Goal: Task Accomplishment & Management: Manage account settings

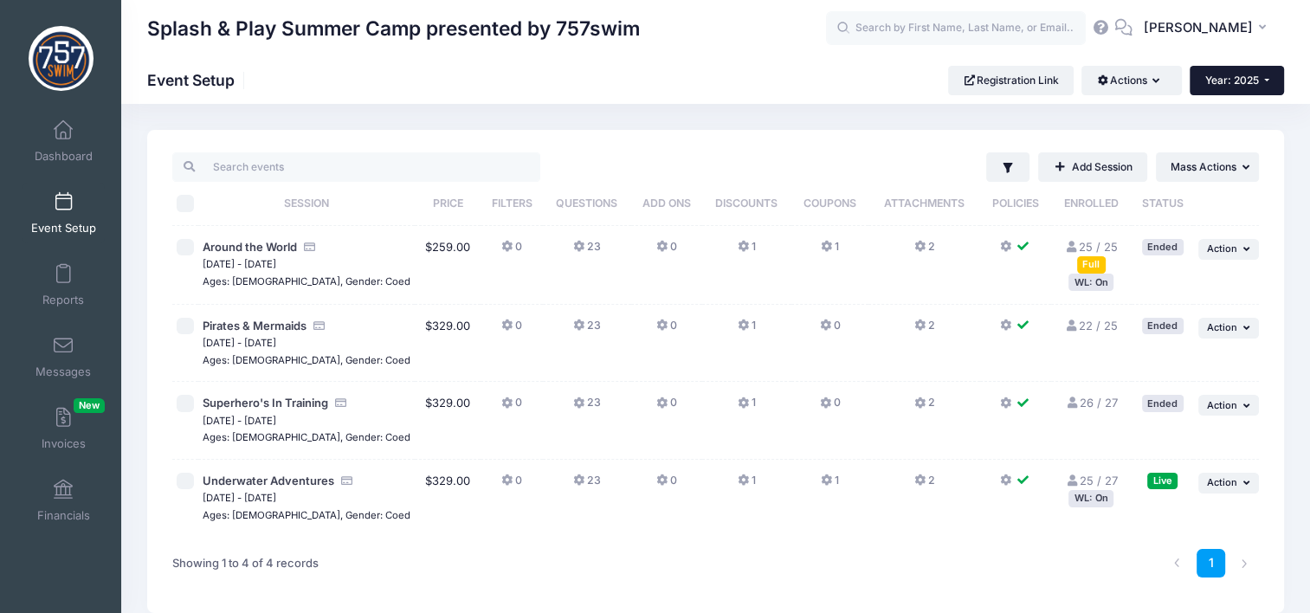
click at [1253, 89] on button "Year: 2025" at bounding box center [1236, 80] width 94 height 29
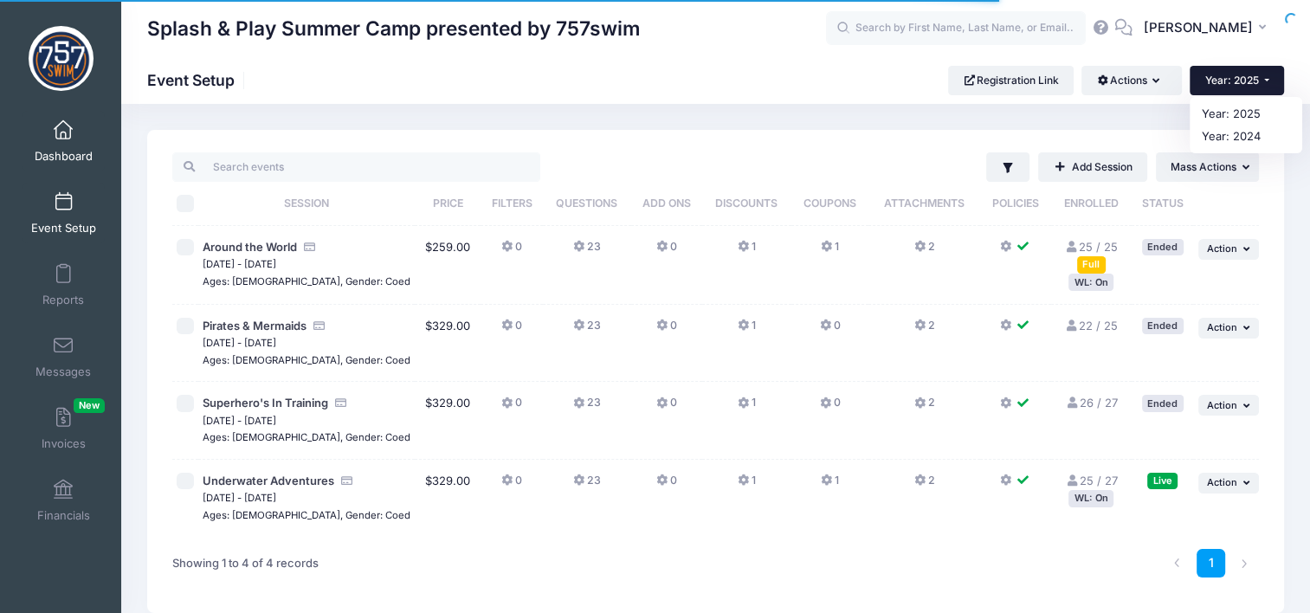
click at [72, 132] on link "Dashboard" at bounding box center [64, 141] width 82 height 61
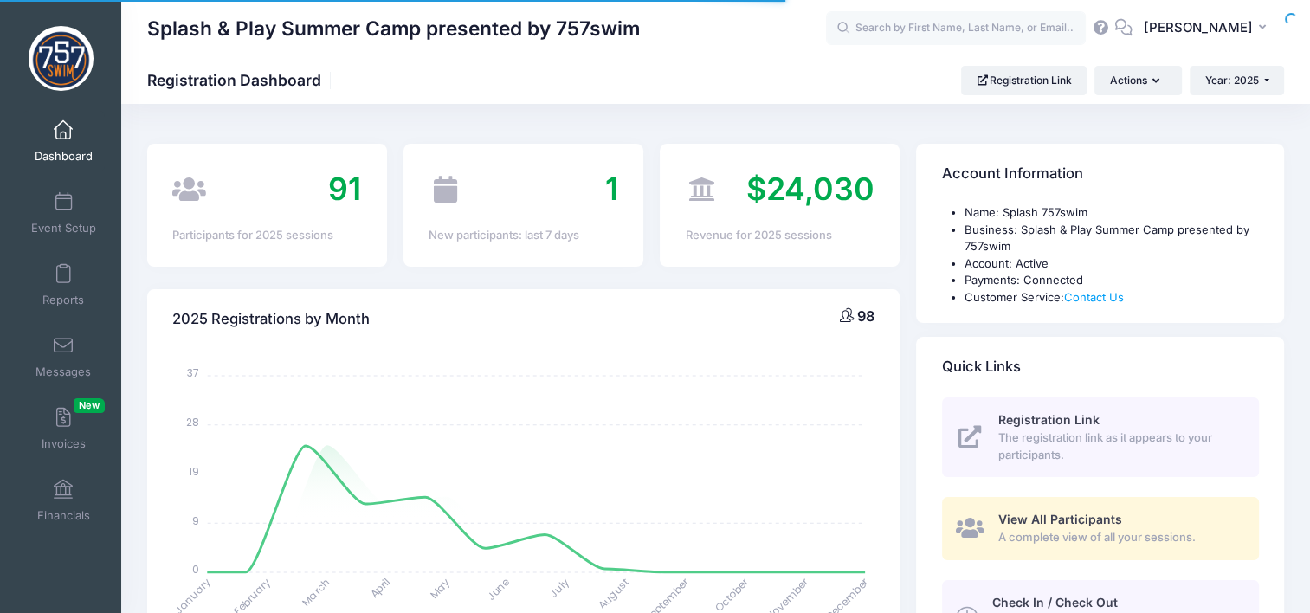
select select
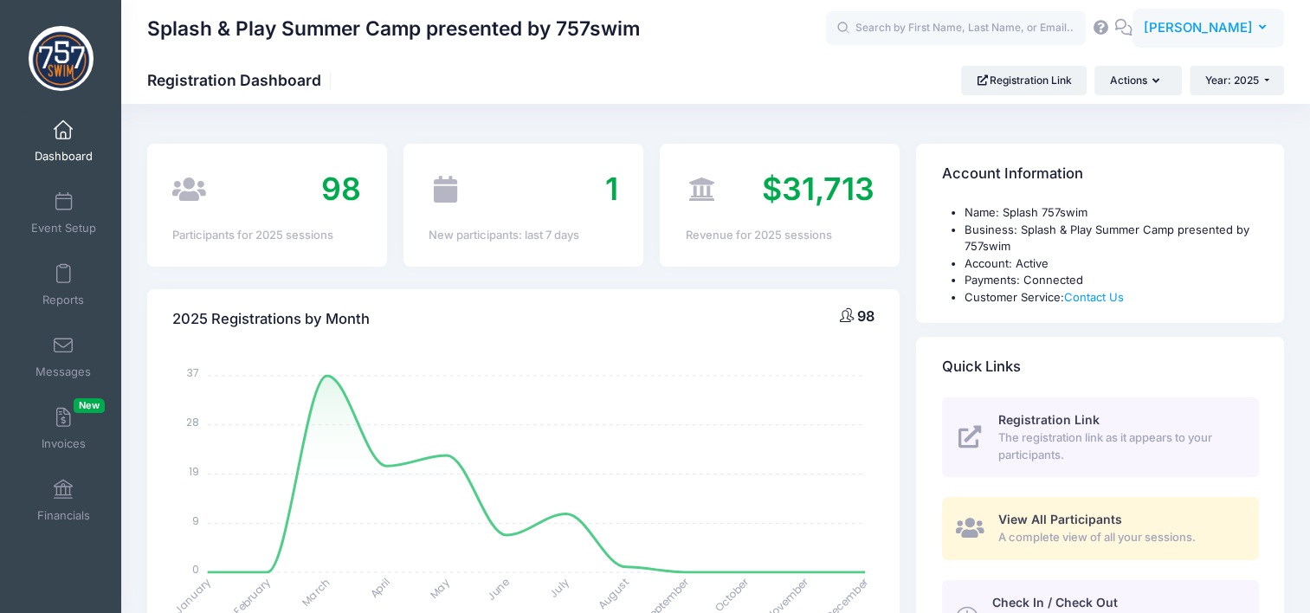
click at [1250, 21] on span "[PERSON_NAME]" at bounding box center [1198, 27] width 109 height 19
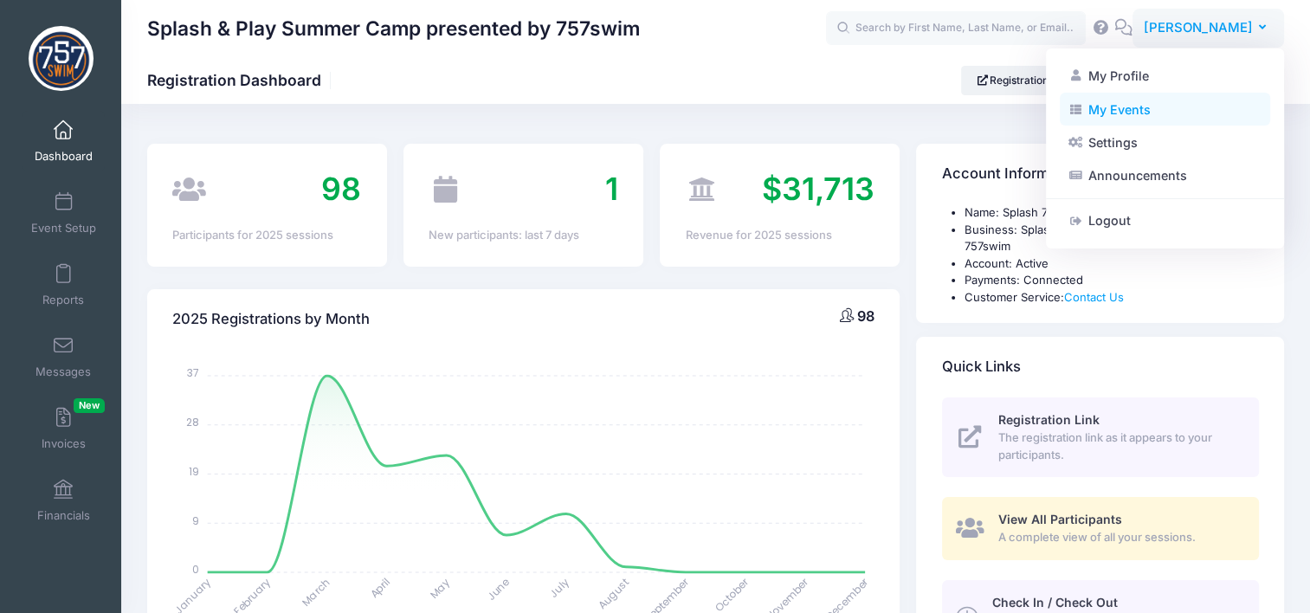
click at [1183, 109] on link "My Events" at bounding box center [1165, 109] width 210 height 33
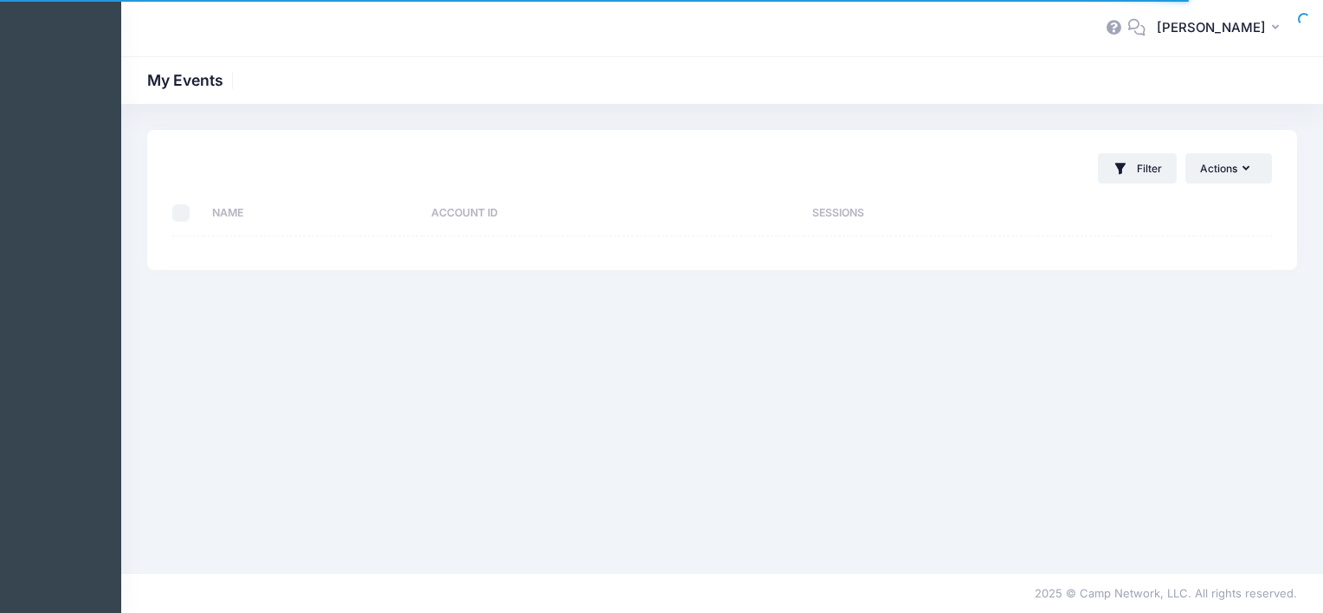
select select "10"
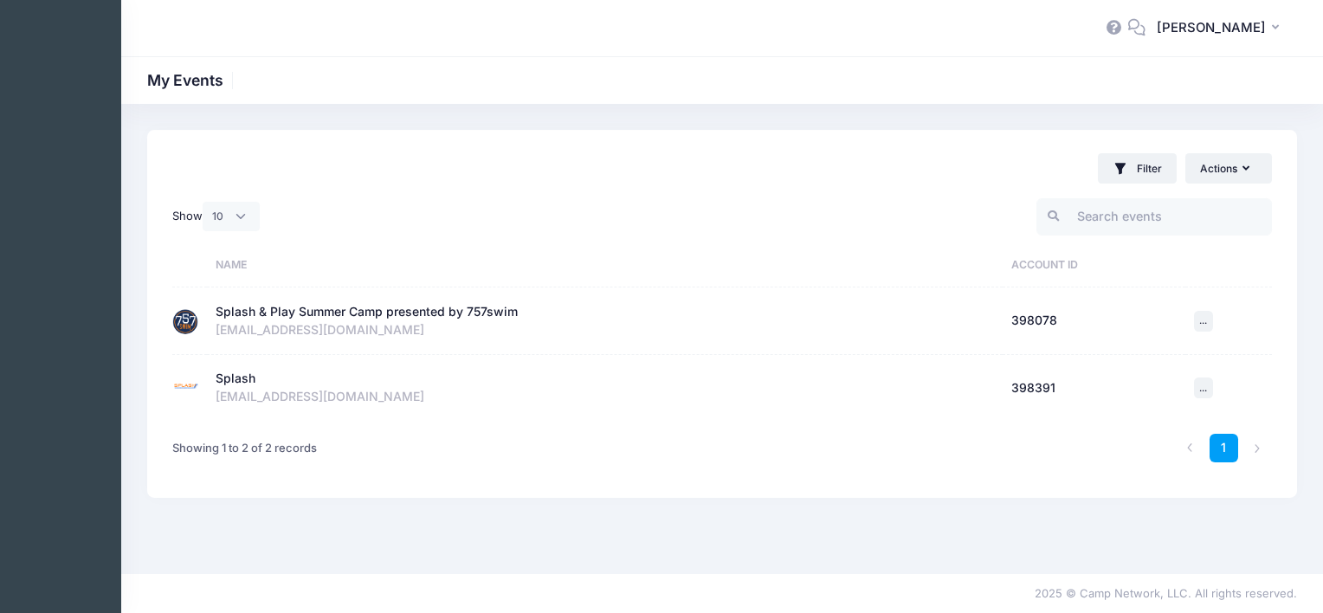
click at [233, 377] on div "Splash" at bounding box center [236, 379] width 40 height 18
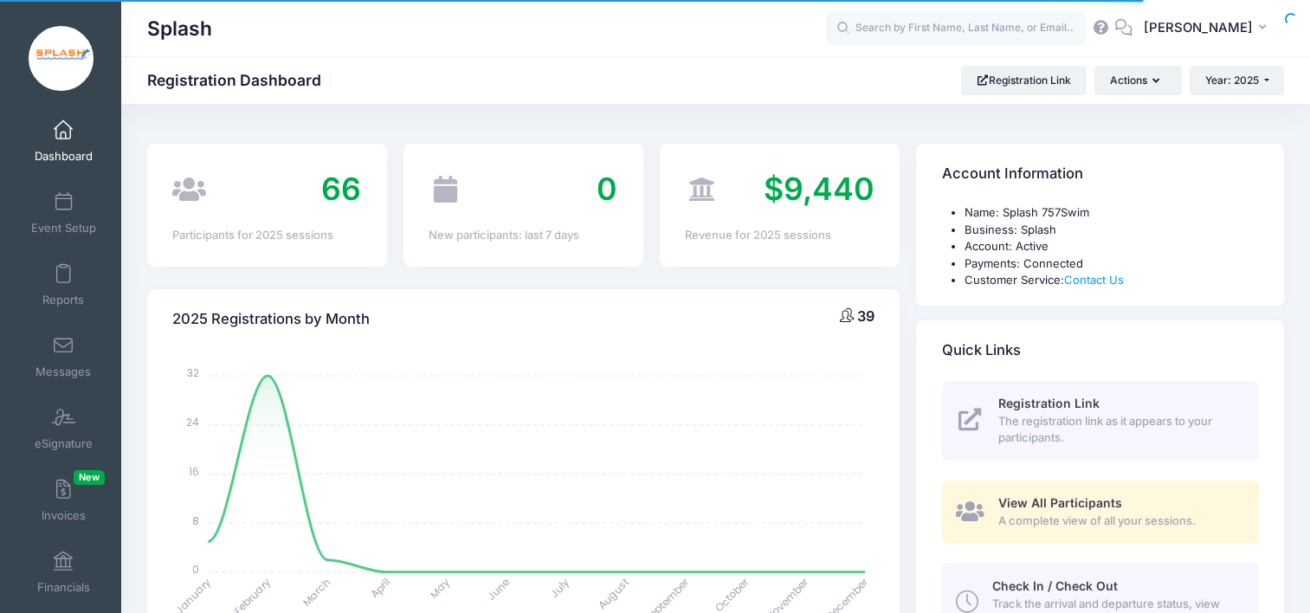
select select
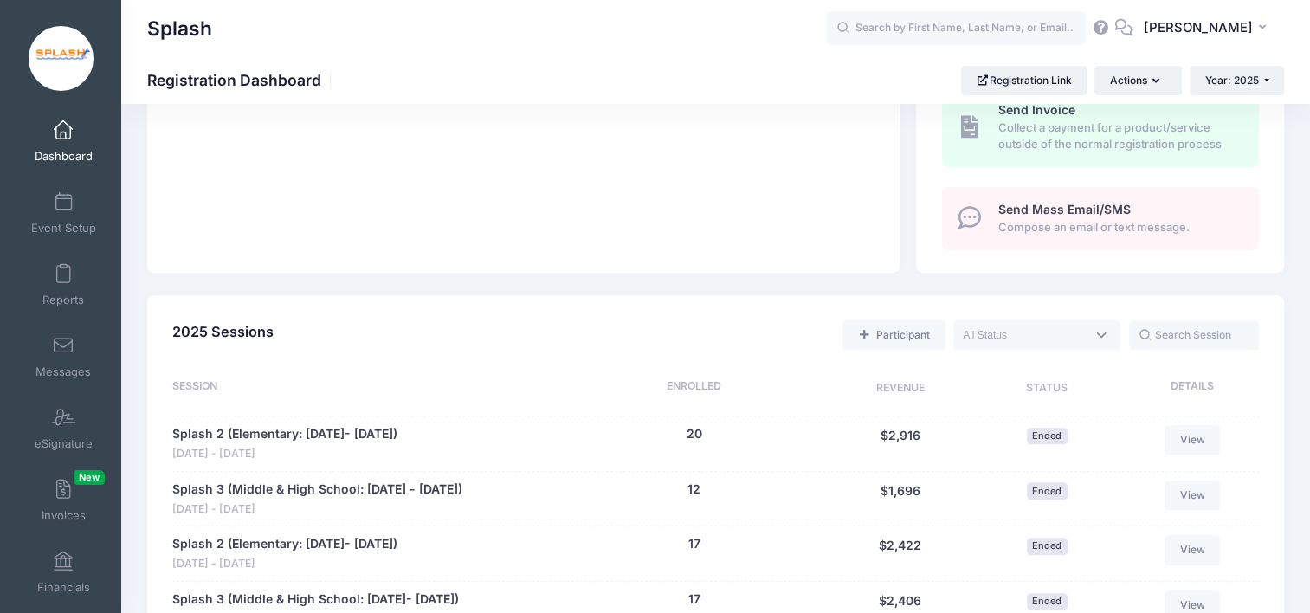
scroll to position [606, 0]
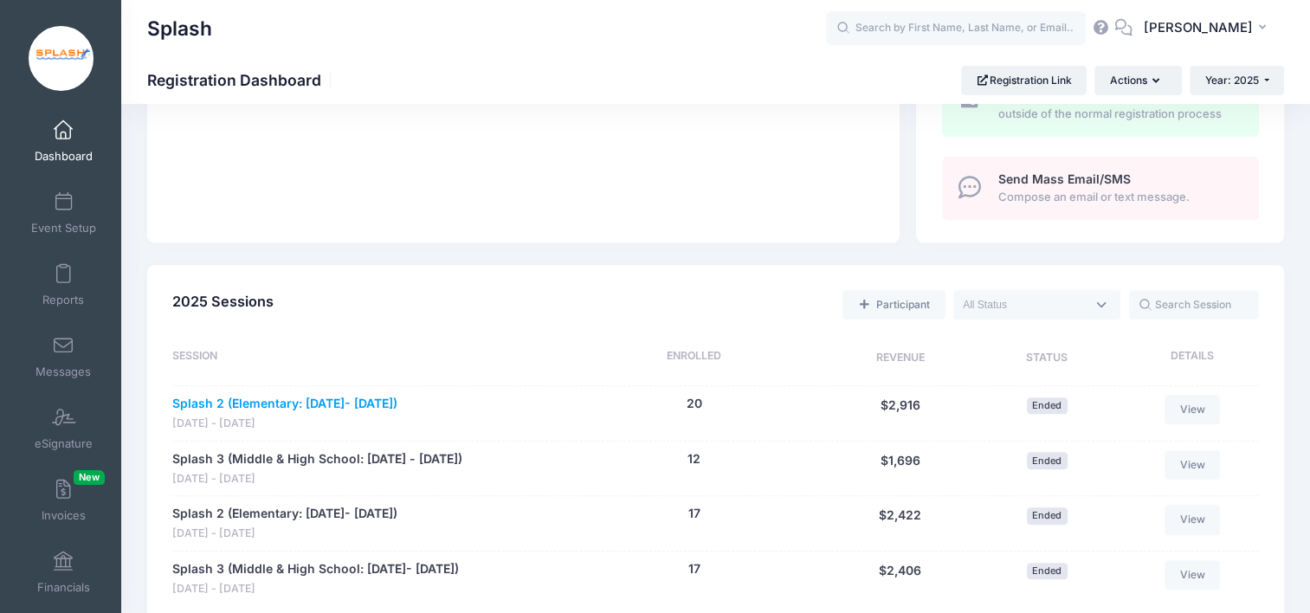
click at [312, 404] on link "Splash 2 (Elementary: Jan 7- Feb 13)" at bounding box center [284, 404] width 225 height 18
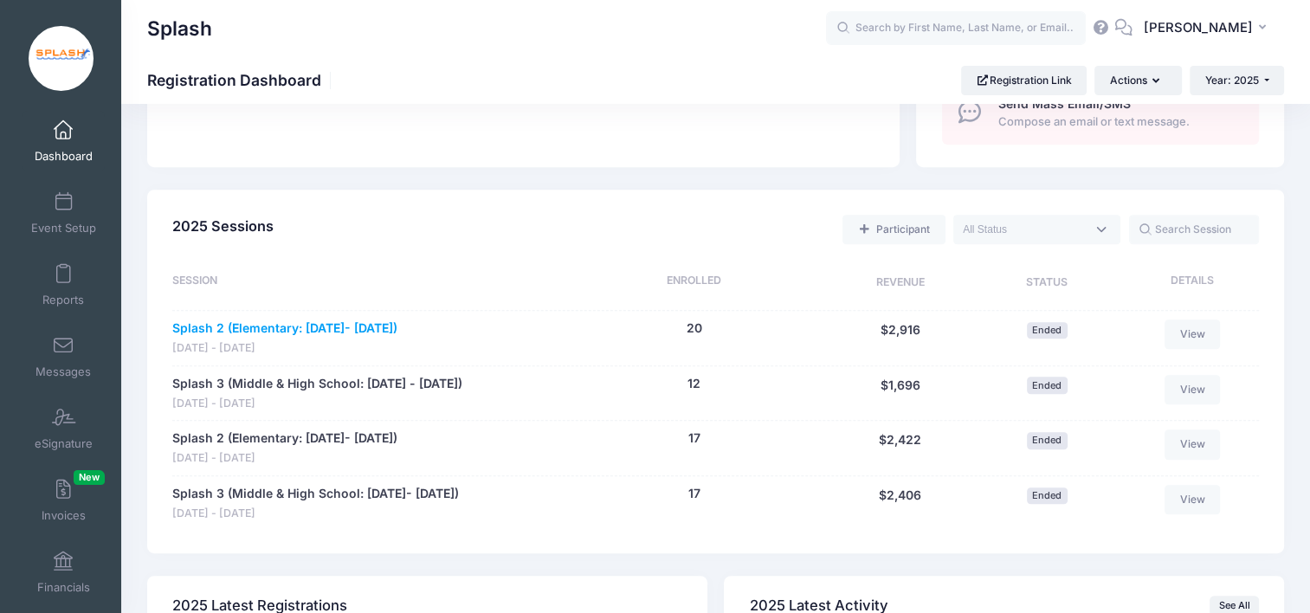
scroll to position [778, 0]
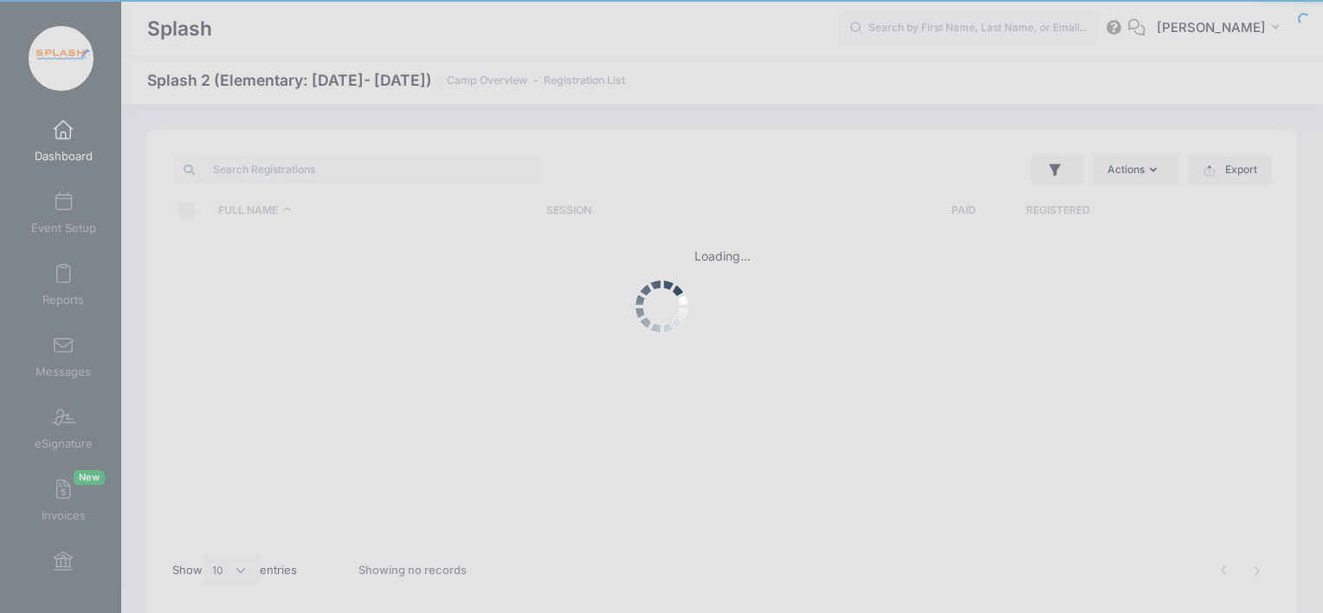
select select "10"
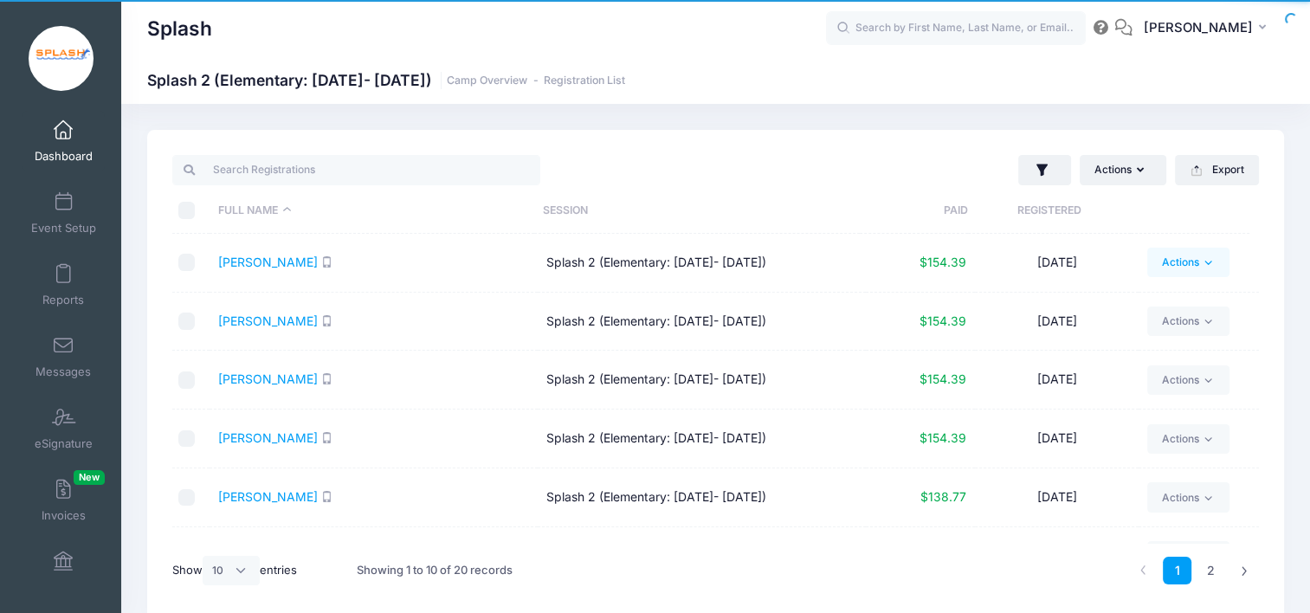
click at [1177, 268] on link "Actions" at bounding box center [1188, 262] width 82 height 29
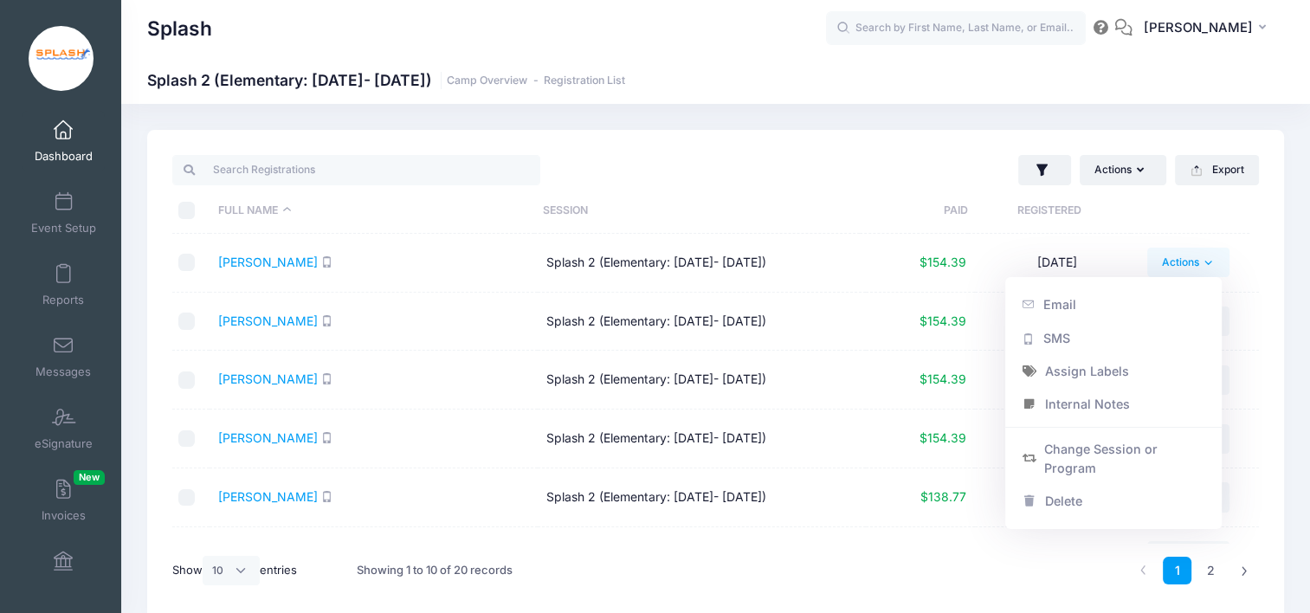
click at [549, 208] on th "Session" at bounding box center [696, 211] width 325 height 46
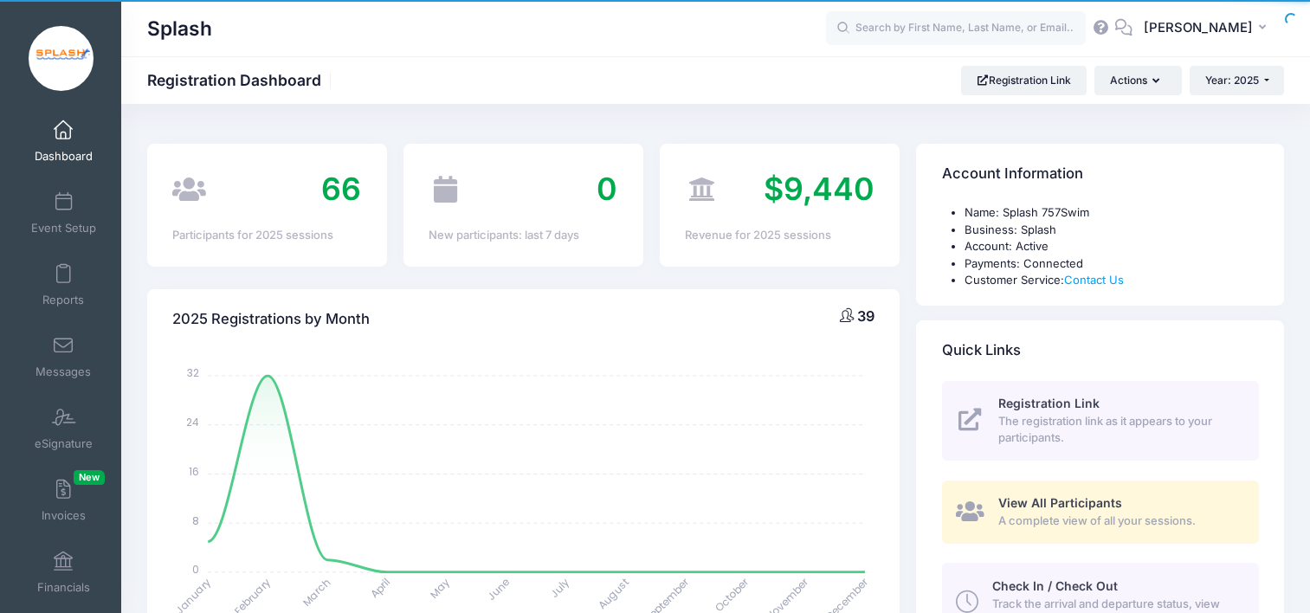
select select
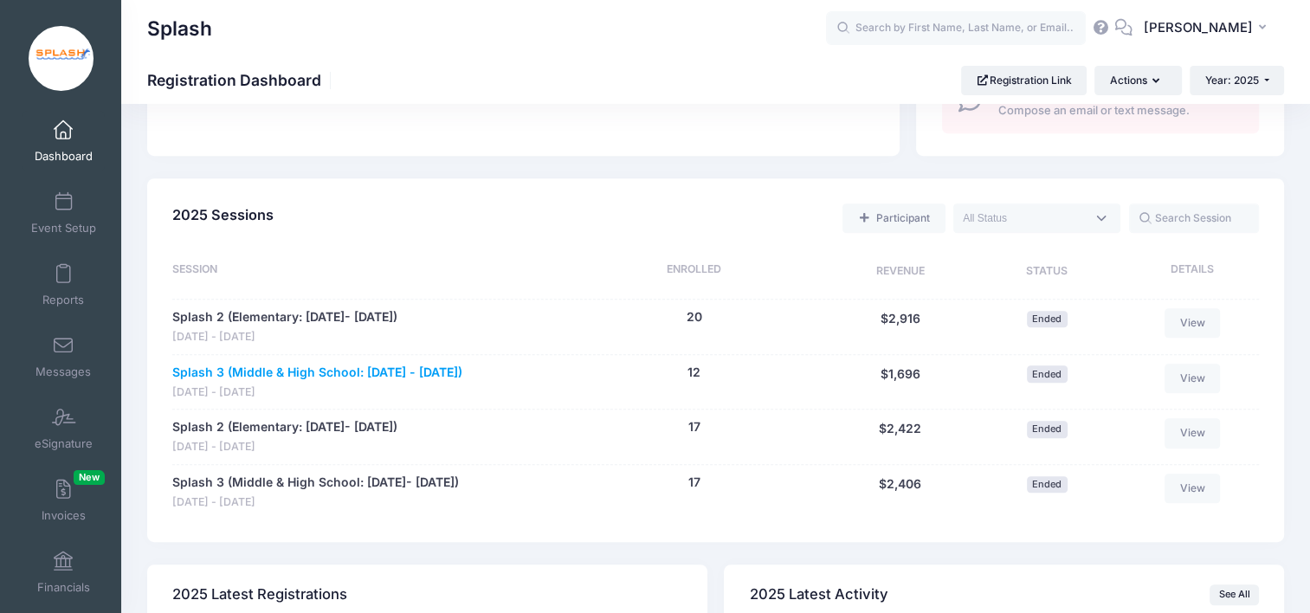
click at [298, 367] on link "Splash 3 (Middle & High School: [DATE] - [DATE])" at bounding box center [317, 373] width 290 height 18
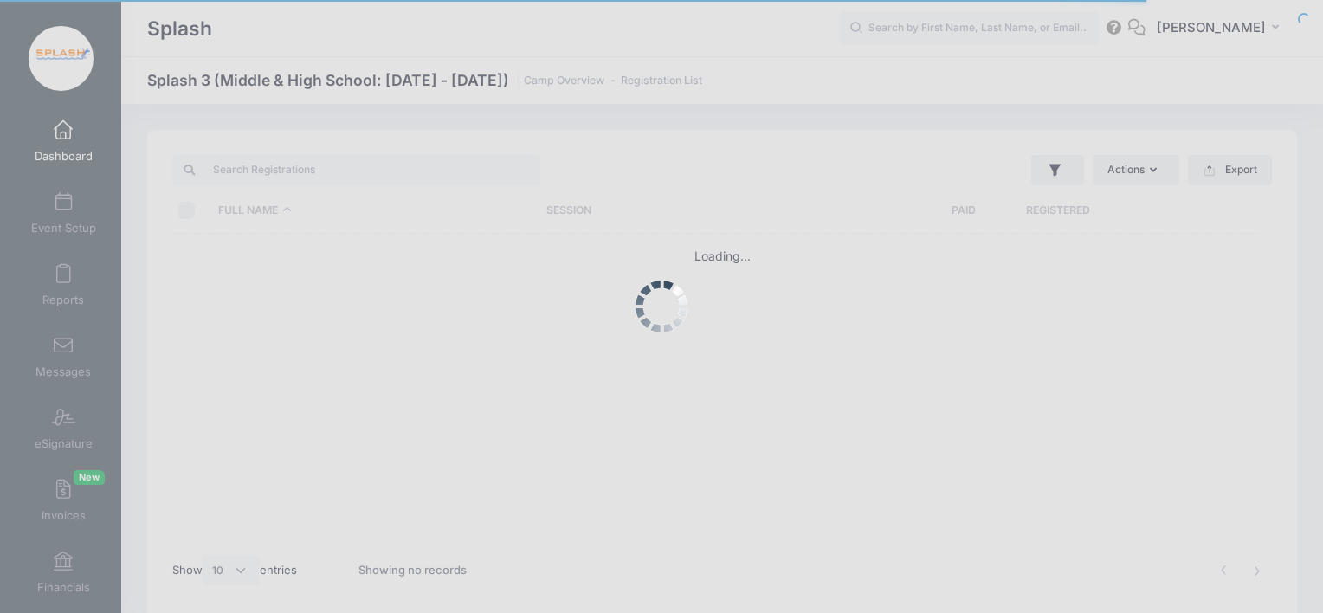
select select "10"
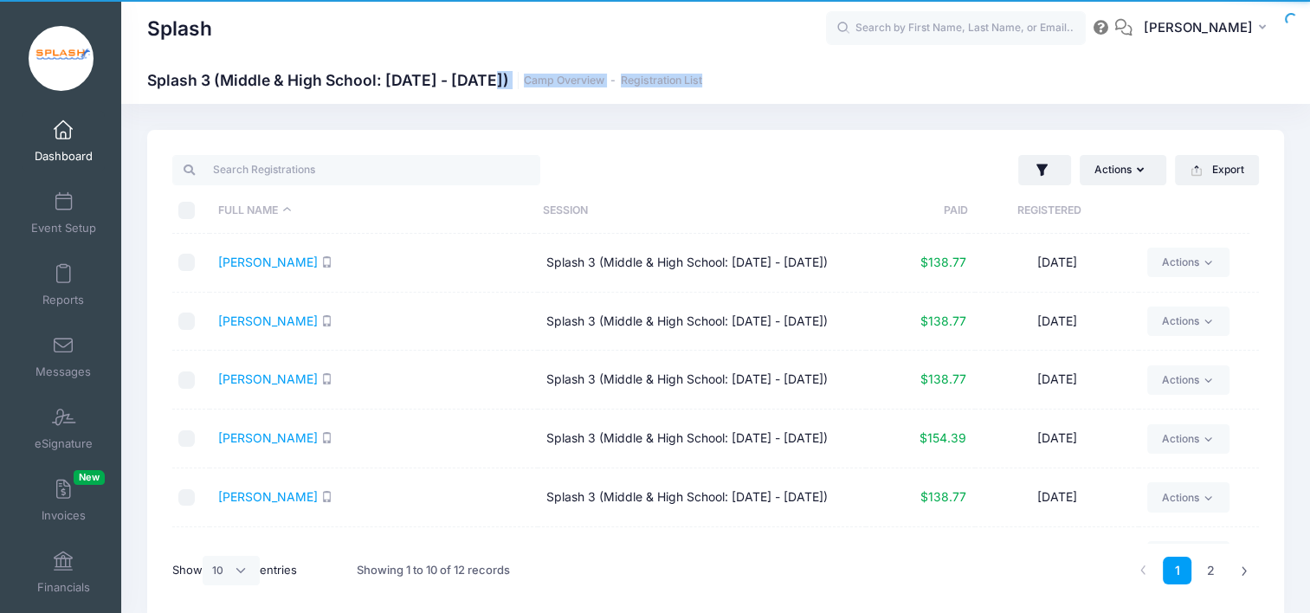
drag, startPoint x: 480, startPoint y: 103, endPoint x: 351, endPoint y: 60, distance: 136.1
click at [353, 104] on div "Splash Splash 3 ([GEOGRAPHIC_DATA]: [DATE] - [DATE]) Camp Overview Registration…" at bounding box center [715, 375] width 1189 height 542
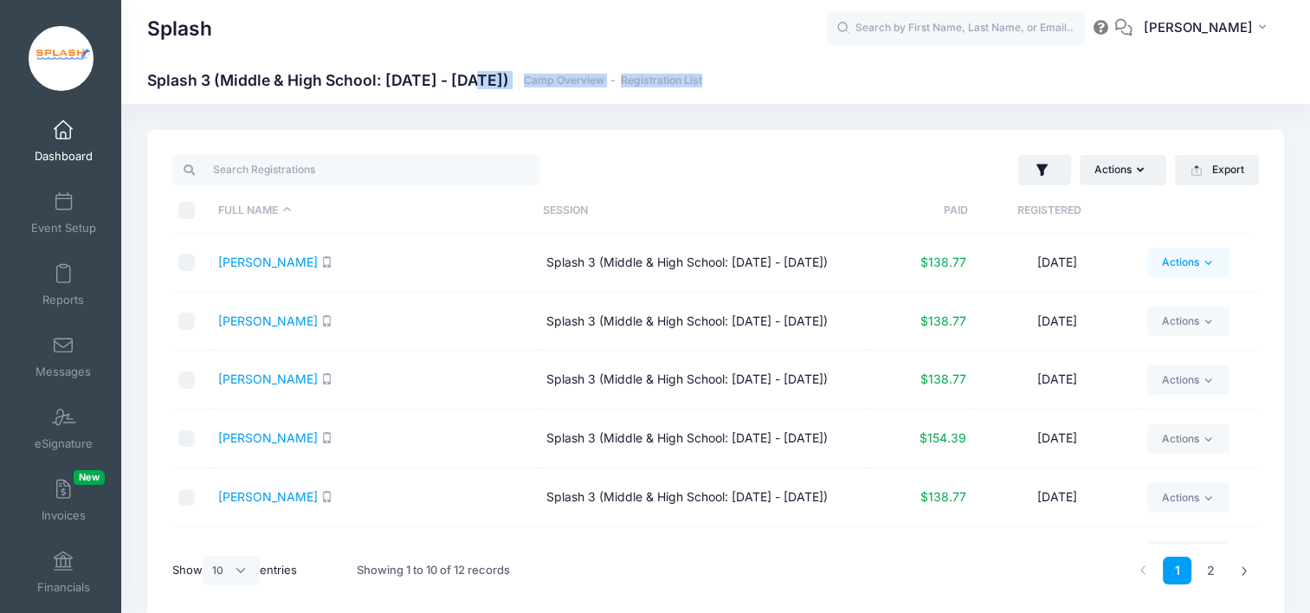
click at [1170, 264] on link "Actions" at bounding box center [1188, 262] width 82 height 29
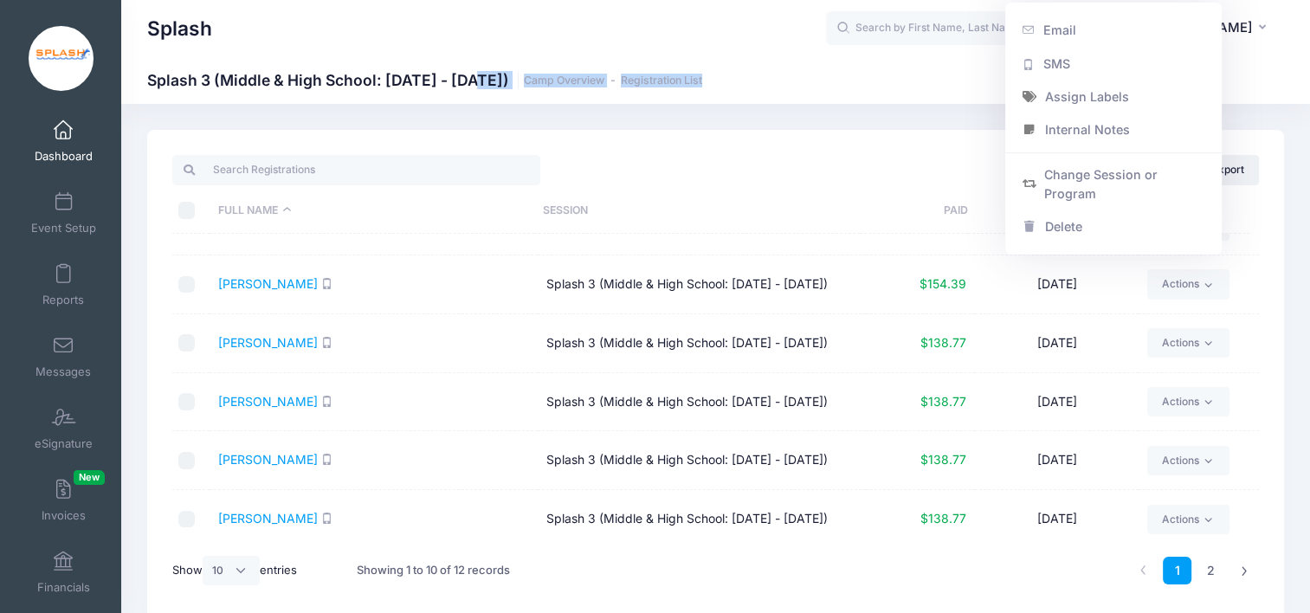
scroll to position [274, 0]
click at [1179, 350] on link "Actions" at bounding box center [1188, 340] width 82 height 29
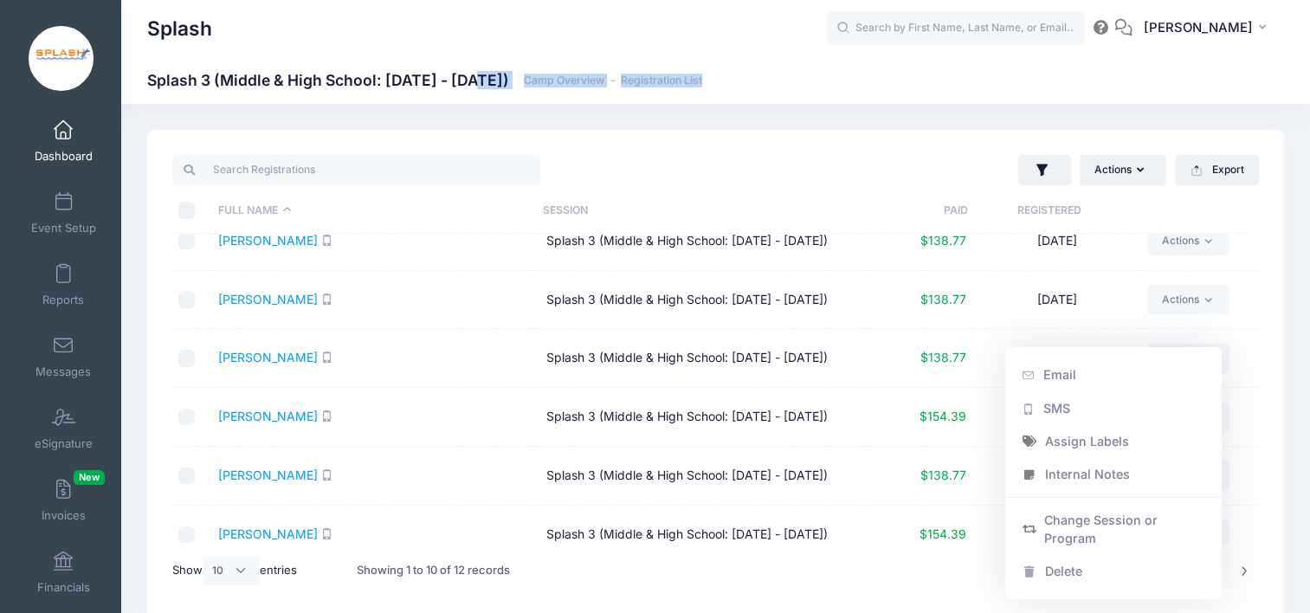
scroll to position [0, 0]
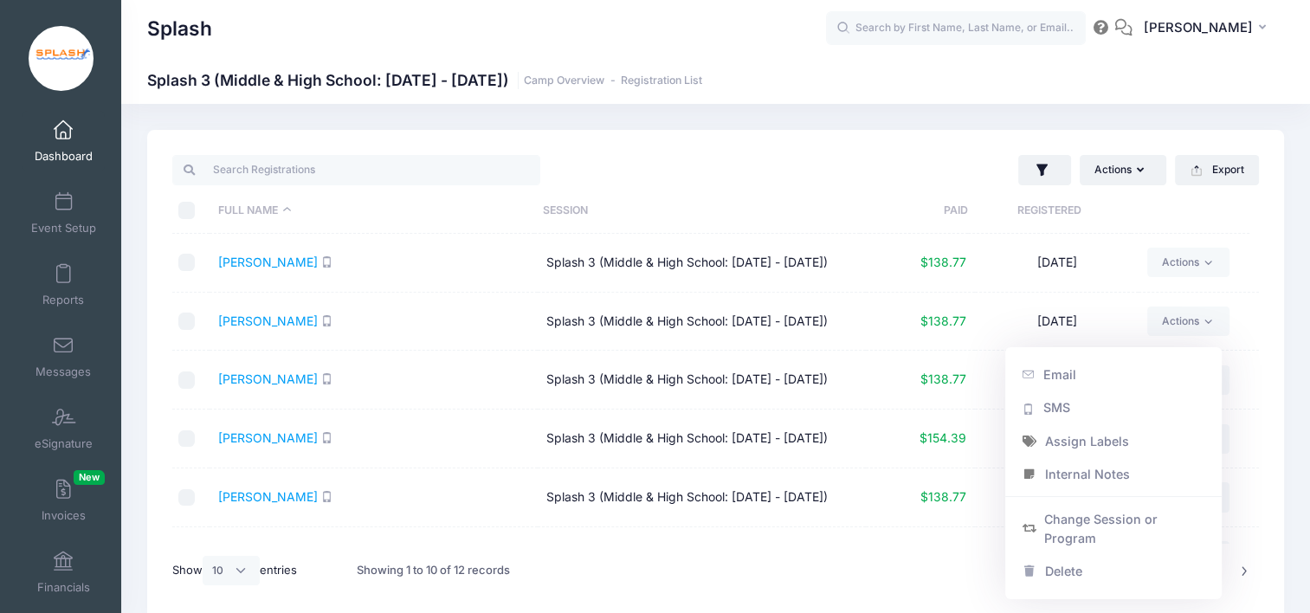
click at [178, 202] on div "\a \a \a \a" at bounding box center [186, 210] width 17 height 17
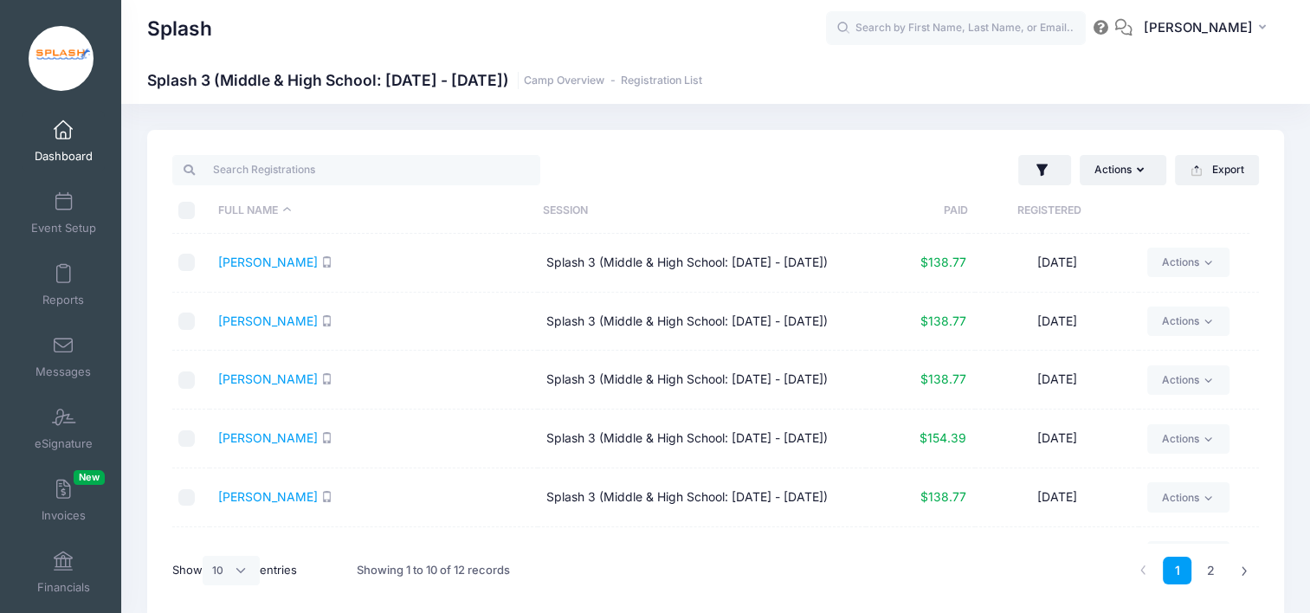
click at [184, 211] on input "\a \a \a \a" at bounding box center [186, 210] width 17 height 17
checkbox input "true"
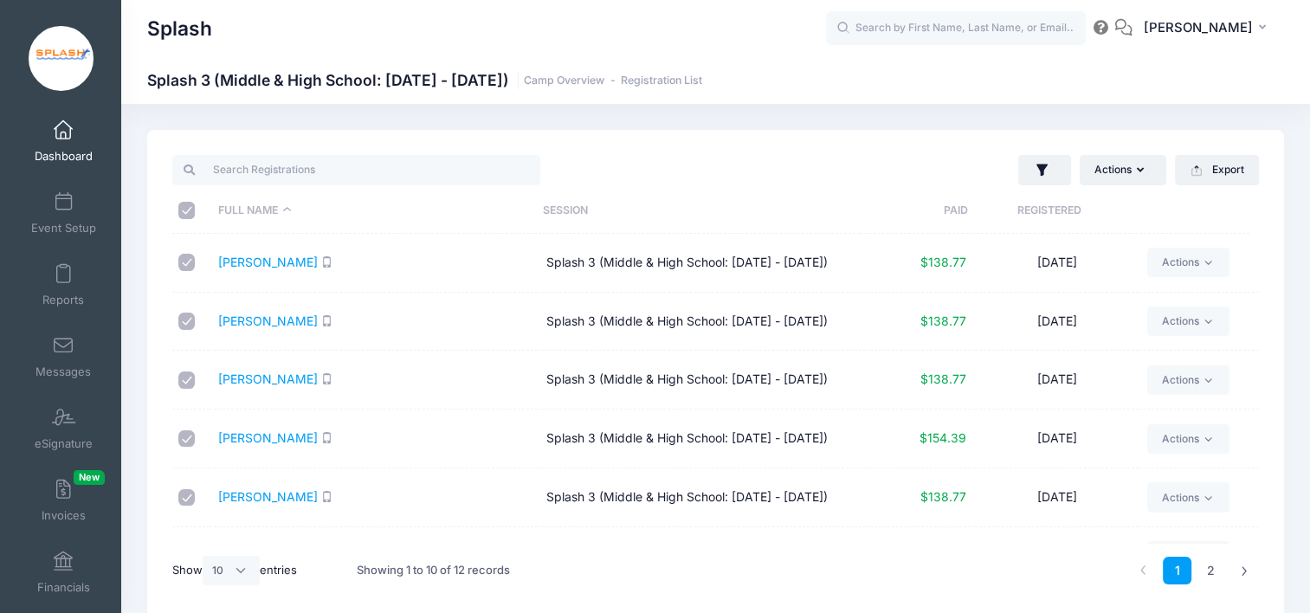
checkbox input "true"
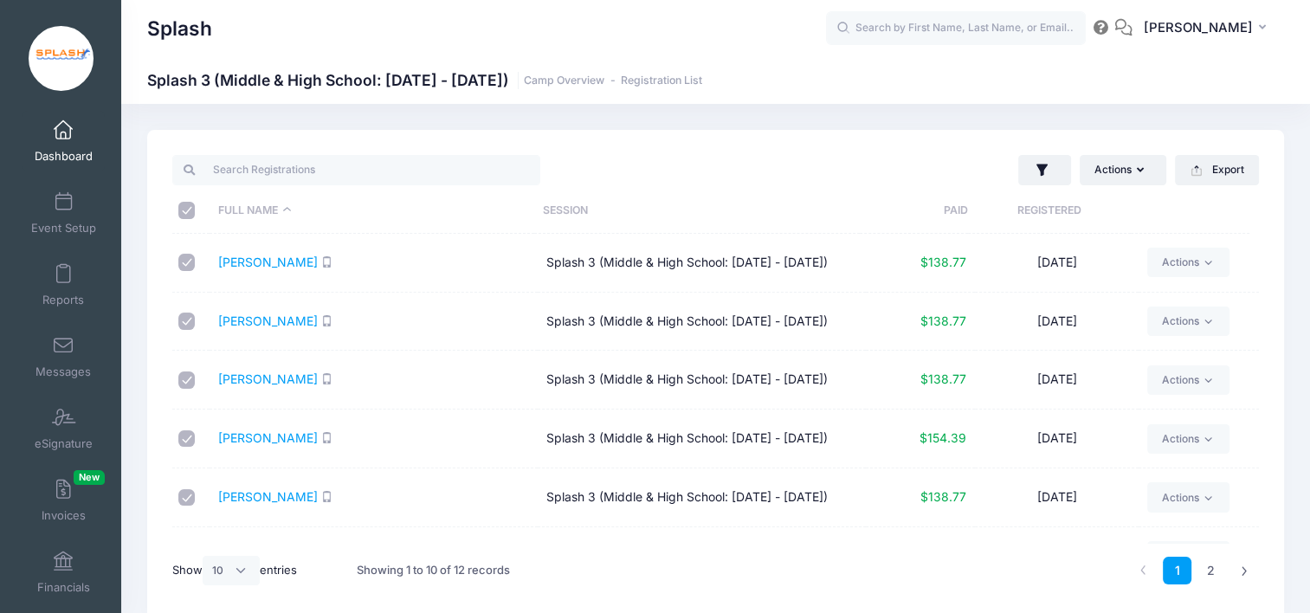
checkbox input "true"
click at [1191, 178] on button "Export" at bounding box center [1217, 169] width 84 height 29
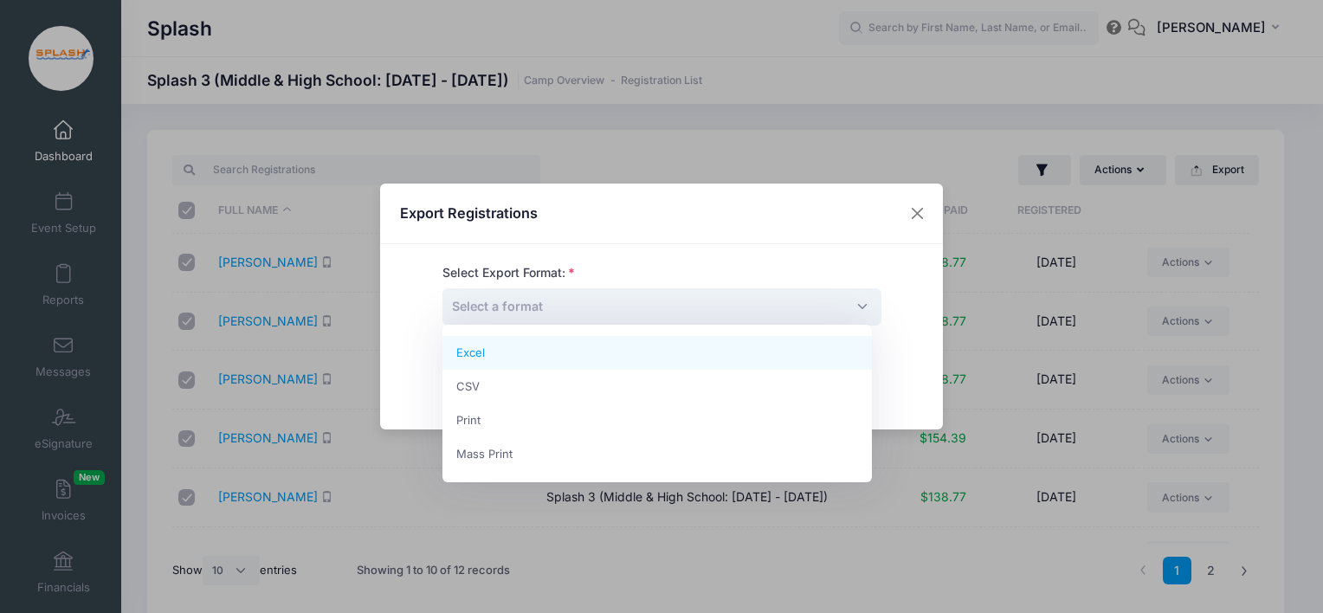
click at [634, 312] on span "Select a format" at bounding box center [661, 306] width 439 height 37
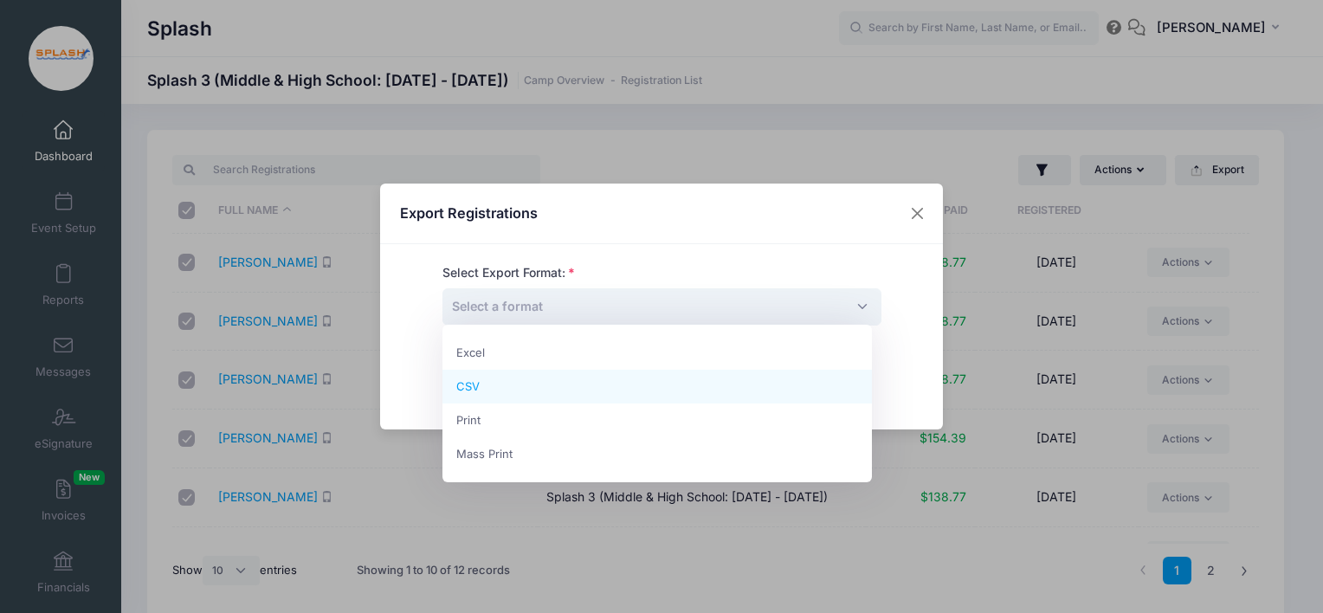
select select "csv"
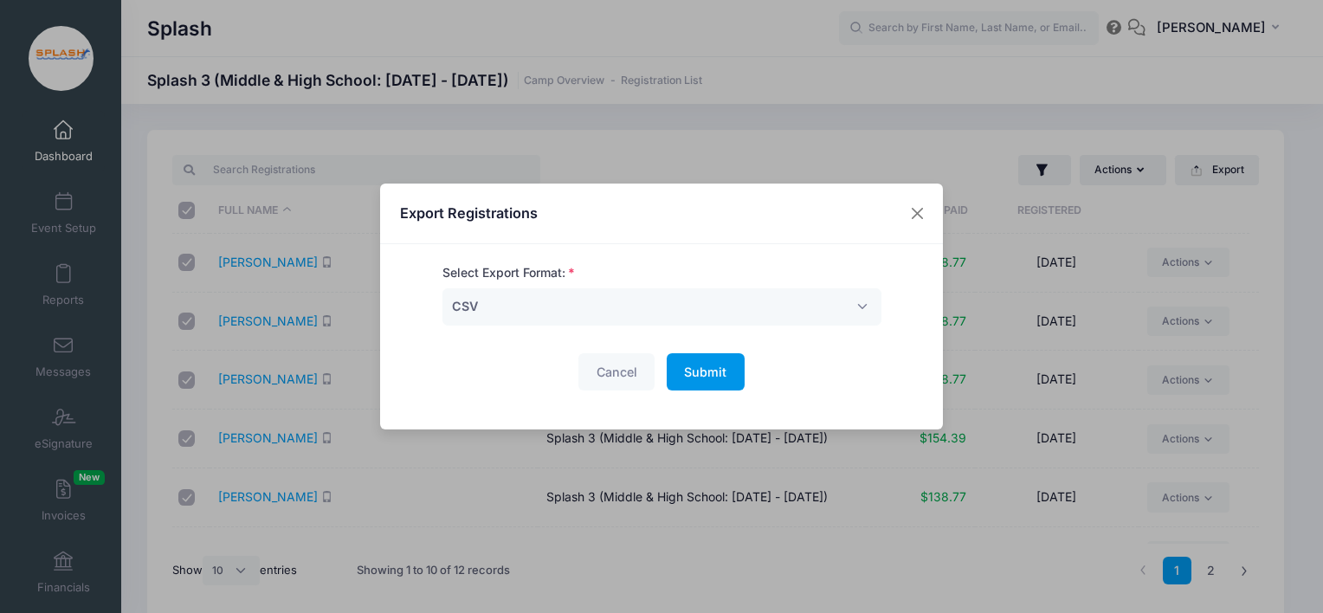
click at [717, 379] on button "Submit Please wait..." at bounding box center [706, 371] width 78 height 37
